Goal: Transaction & Acquisition: Book appointment/travel/reservation

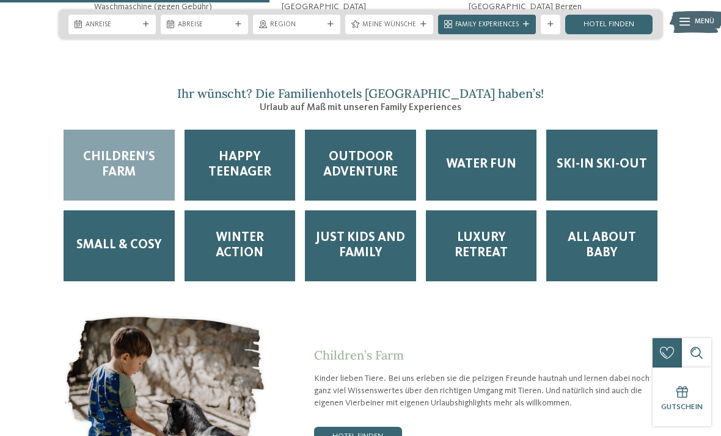
scroll to position [1618, 0]
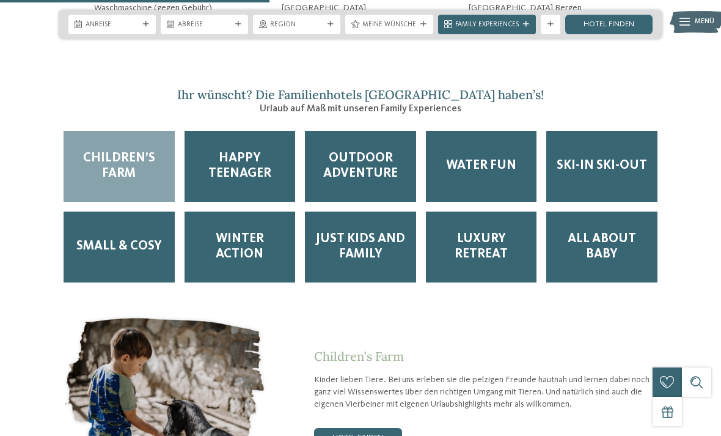
click at [370, 156] on span "Outdoor Adventure" at bounding box center [361, 166] width 92 height 31
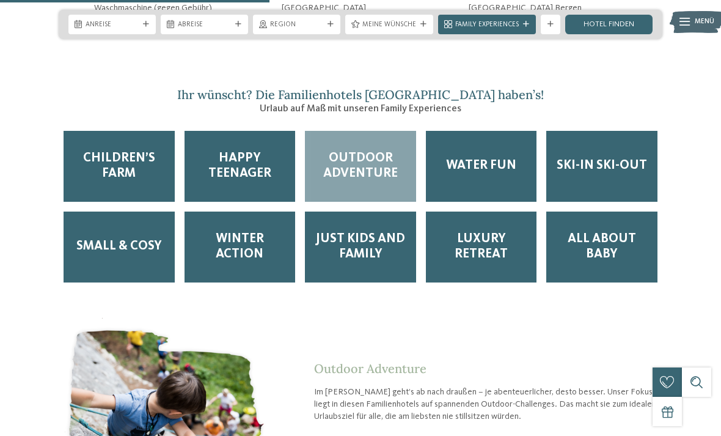
click at [360, 161] on span "Outdoor Adventure" at bounding box center [361, 166] width 92 height 31
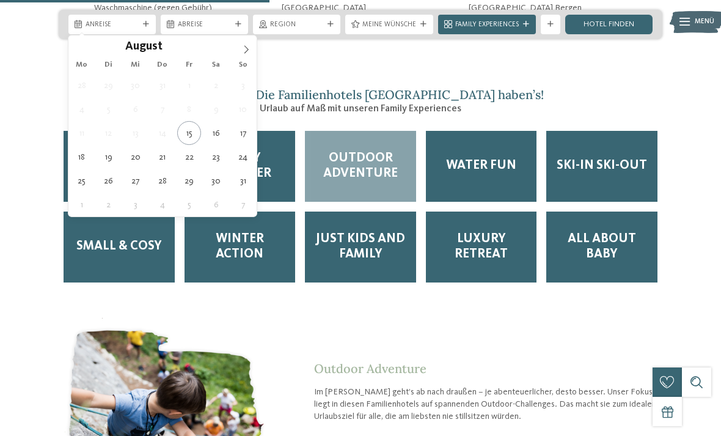
click at [242, 55] on span at bounding box center [246, 45] width 21 height 21
click at [247, 46] on icon at bounding box center [246, 49] width 9 height 9
click at [250, 46] on span at bounding box center [246, 45] width 21 height 21
click at [245, 43] on span at bounding box center [246, 45] width 21 height 21
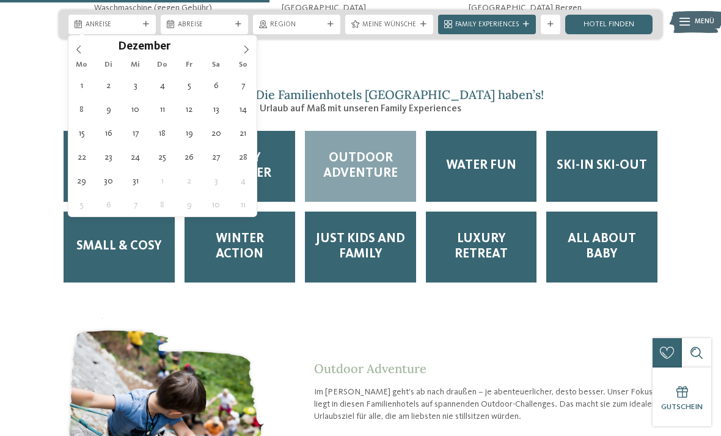
type div "29.12.2025"
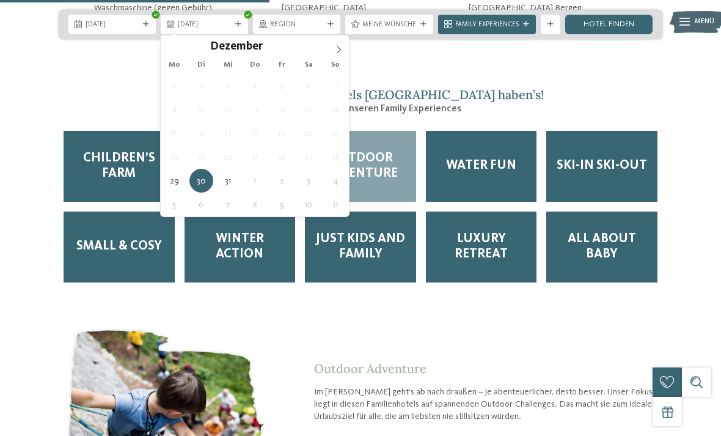
click at [337, 51] on icon at bounding box center [338, 49] width 9 height 9
type input "****"
type div "04.01.2026"
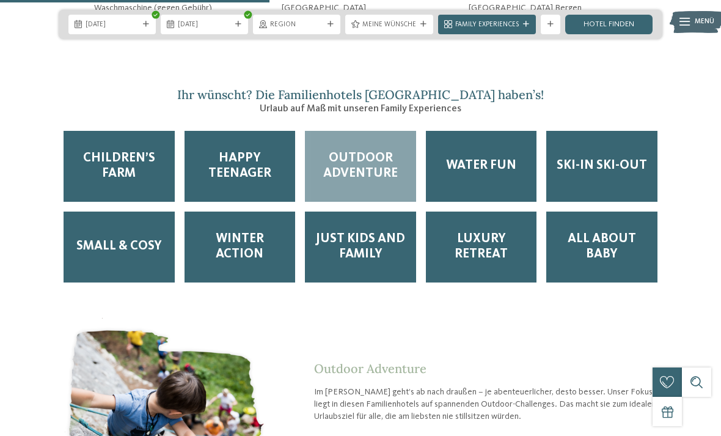
click at [607, 23] on link "Hotel finden" at bounding box center [608, 25] width 87 height 20
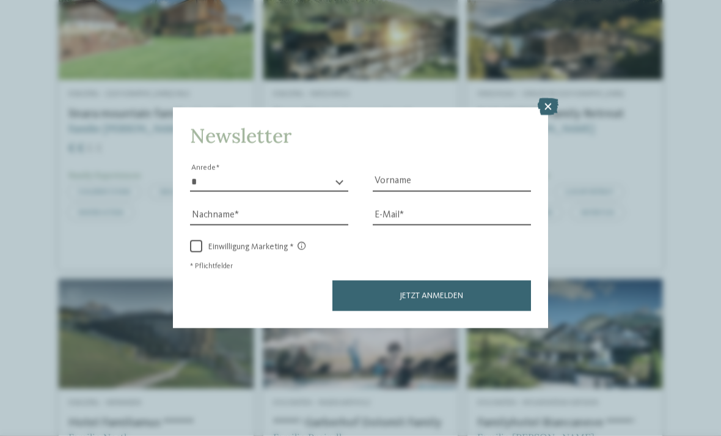
scroll to position [1280, 0]
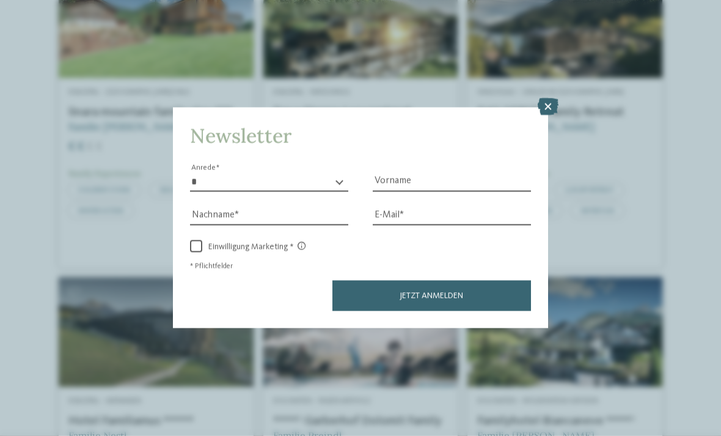
click at [567, 62] on div "Newsletter * **** **** ******* ****** Anrede Vorname Nachname Link" at bounding box center [360, 218] width 721 height 436
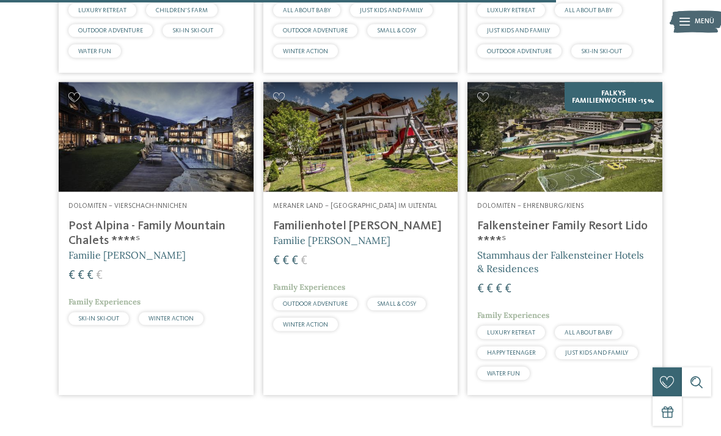
scroll to position [1769, 0]
click at [614, 220] on h4 "Falkensteiner Family Resort Lido ****ˢ" at bounding box center [564, 232] width 175 height 29
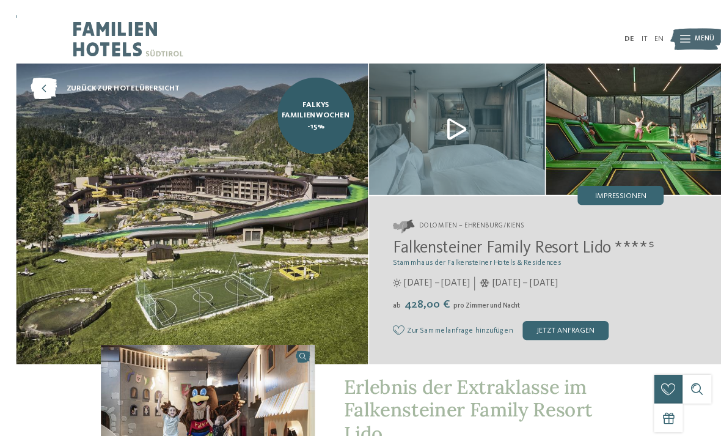
scroll to position [1, 0]
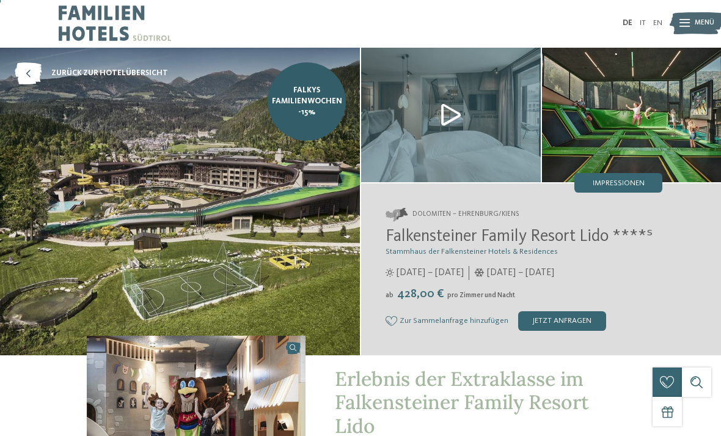
click at [660, 21] on link "EN" at bounding box center [657, 23] width 9 height 8
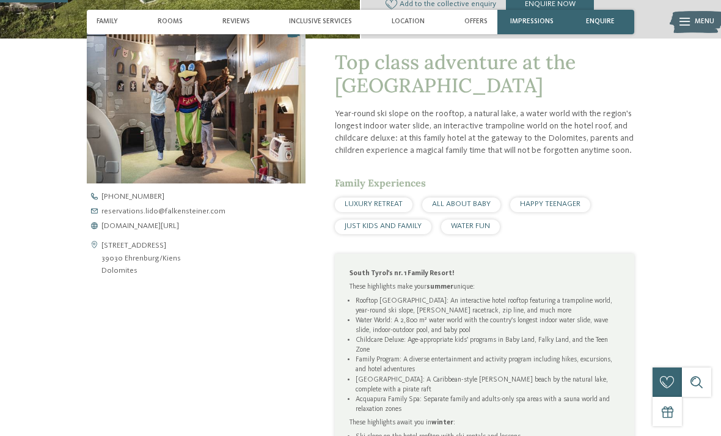
scroll to position [318, 0]
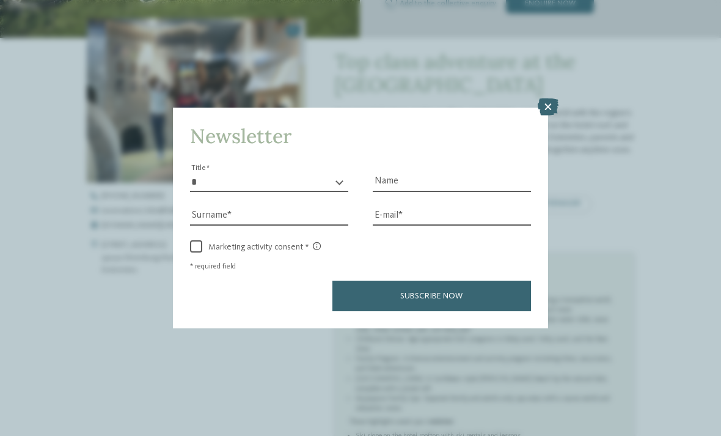
click at [553, 98] on icon at bounding box center [548, 106] width 21 height 17
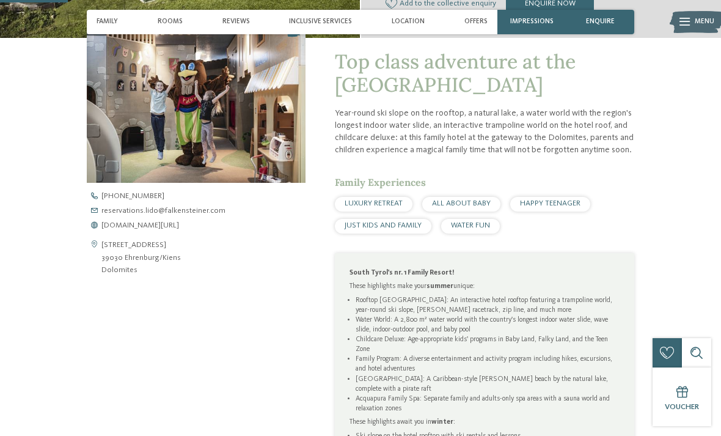
click at [179, 227] on span "www.falkensteiner.com/en/family-resort-lido" at bounding box center [140, 226] width 78 height 8
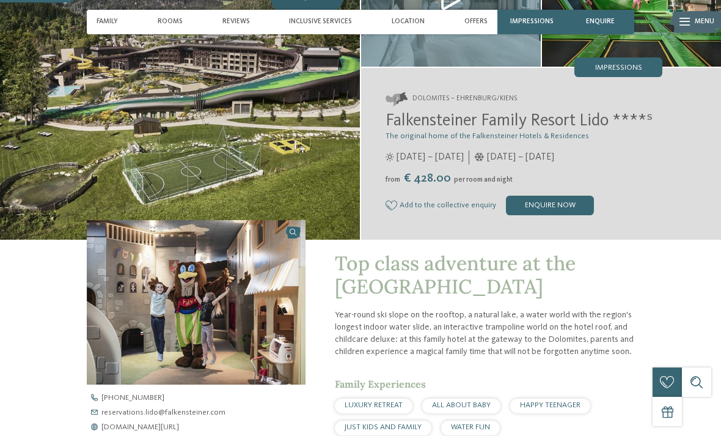
scroll to position [0, 0]
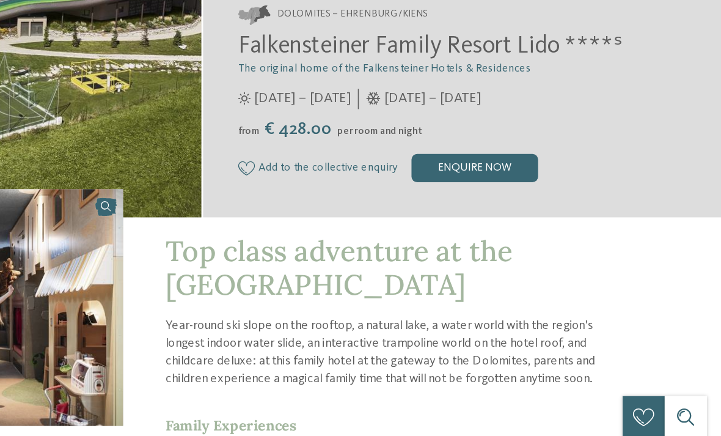
scroll to position [112, 0]
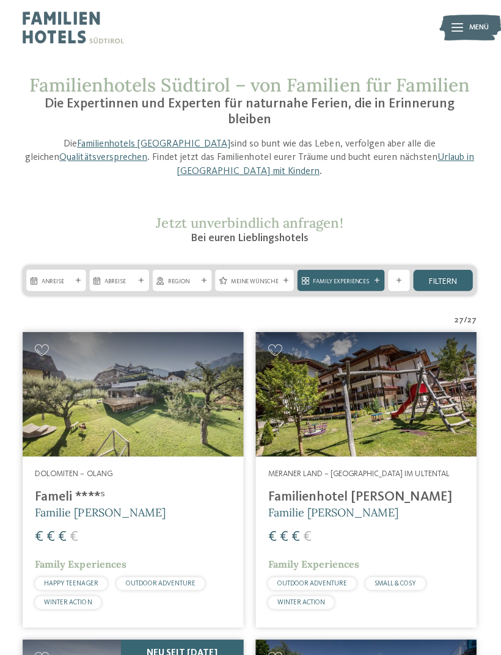
click at [458, 29] on icon at bounding box center [458, 27] width 12 height 9
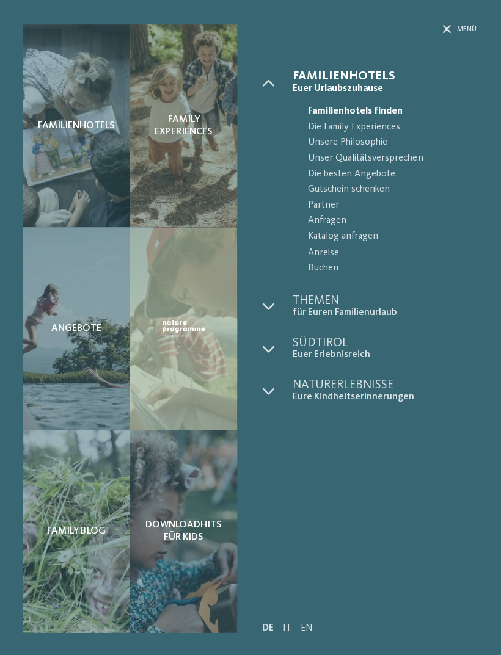
click at [445, 22] on div "Familienhotels Family Experiences" at bounding box center [250, 327] width 501 height 655
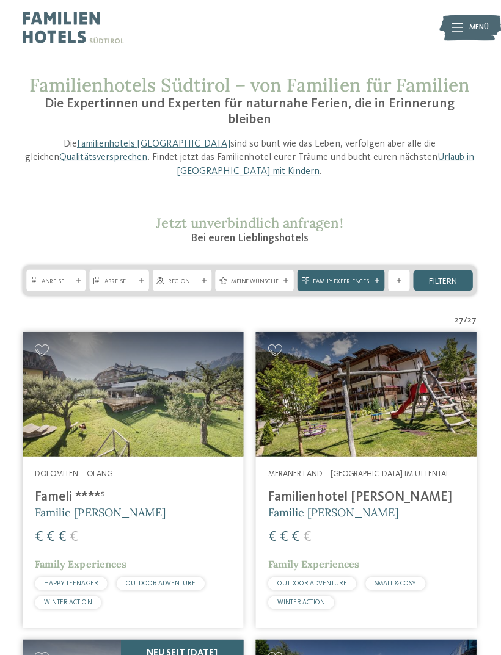
click at [443, 269] on div "filtern" at bounding box center [443, 279] width 59 height 21
click at [431, 276] on span "filtern" at bounding box center [443, 280] width 28 height 9
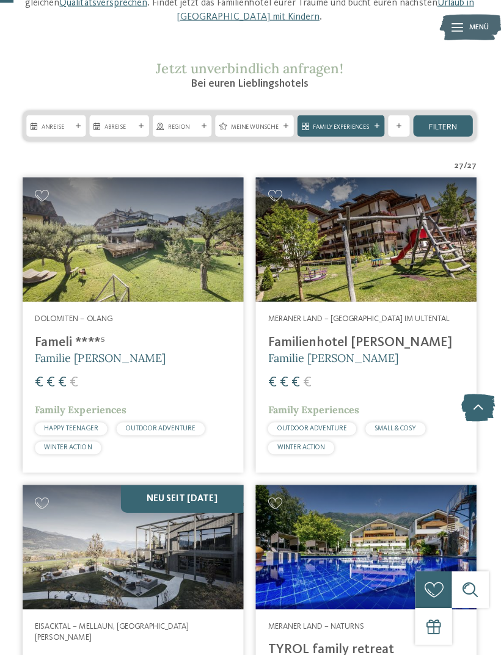
scroll to position [153, 0]
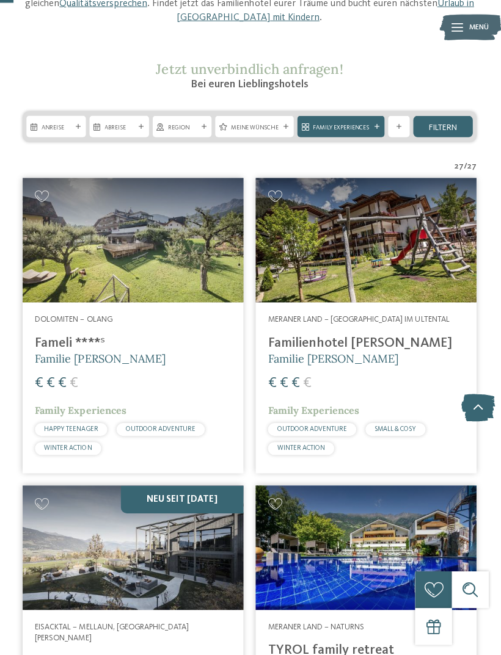
click at [403, 115] on div "Weitere Filter anzeigen" at bounding box center [399, 125] width 21 height 21
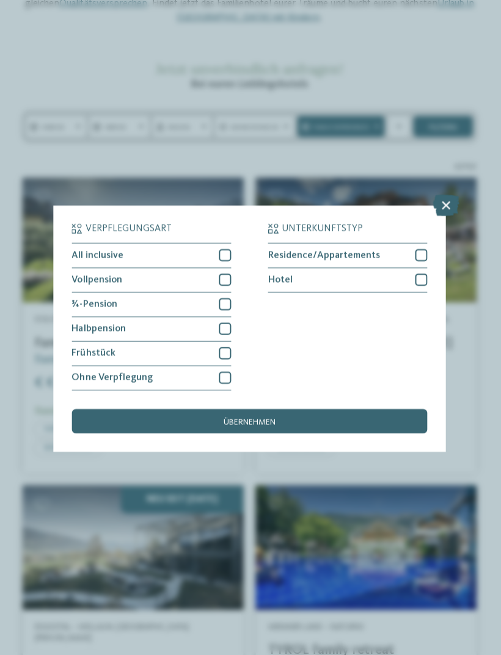
click at [225, 249] on div at bounding box center [226, 255] width 12 height 12
click at [301, 408] on div "übernehmen" at bounding box center [250, 420] width 354 height 24
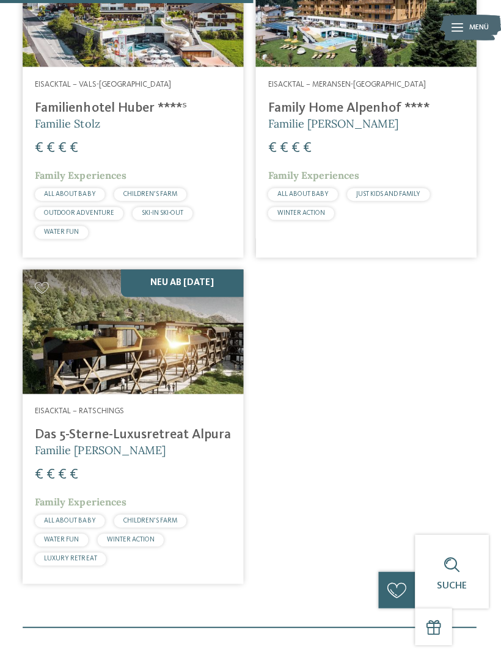
scroll to position [784, 0]
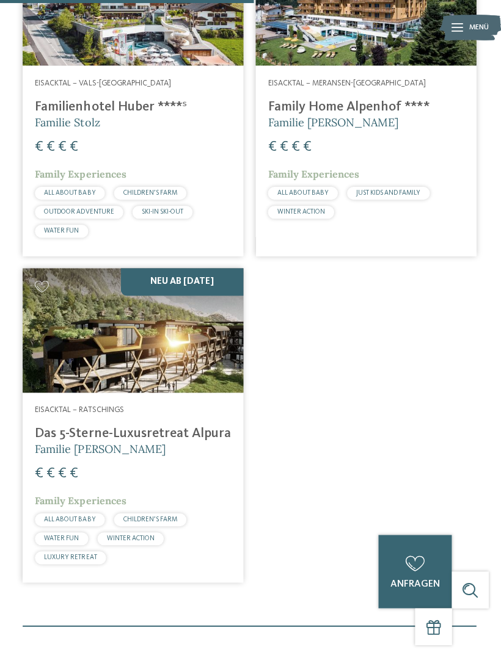
click at [117, 317] on div "Neu ab November 2025" at bounding box center [134, 330] width 220 height 124
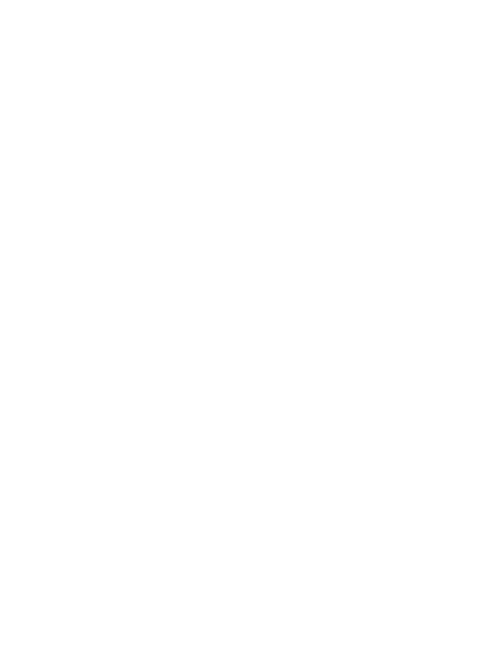
click at [472, 43] on icon at bounding box center [477, 45] width 26 height 21
click at [11, 374] on icon at bounding box center [25, 387] width 34 height 27
click at [13, 382] on icon at bounding box center [25, 395] width 34 height 27
click at [16, 374] on icon at bounding box center [25, 387] width 34 height 27
click at [15, 382] on icon at bounding box center [25, 395] width 34 height 27
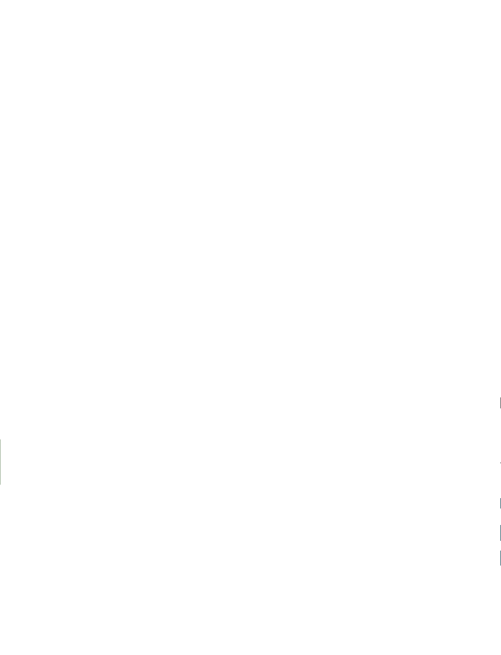
click at [16, 374] on icon at bounding box center [25, 387] width 34 height 27
copy span "Das 5-Sterne-Luxusretreat Alpura"
